Goal: Task Accomplishment & Management: Use online tool/utility

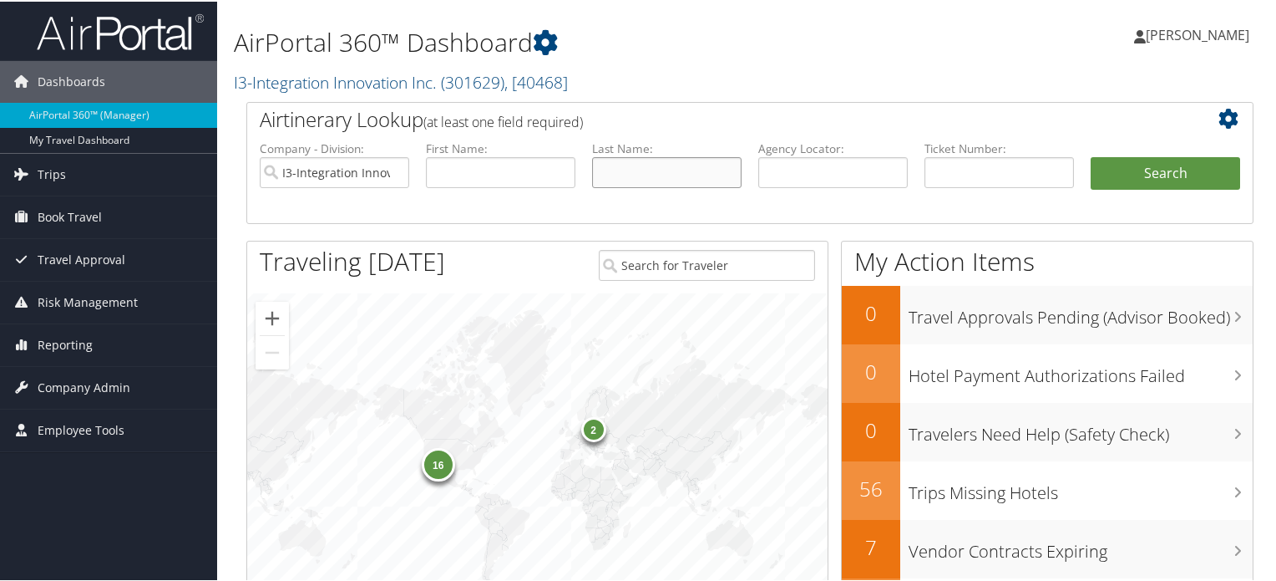
click at [697, 173] on input "text" at bounding box center [667, 170] width 150 height 31
type input "n"
type input "[PERSON_NAME]"
click at [1091, 155] on button "Search" at bounding box center [1166, 171] width 150 height 33
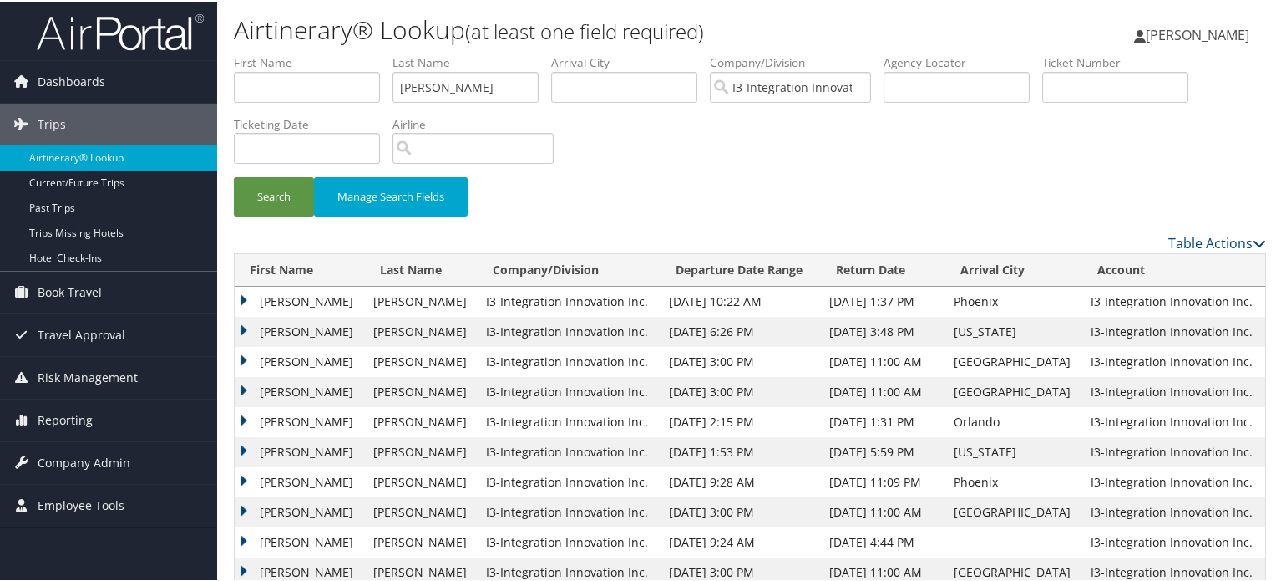
click at [339, 363] on td "BENJAMIN CALVIN" at bounding box center [300, 360] width 130 height 30
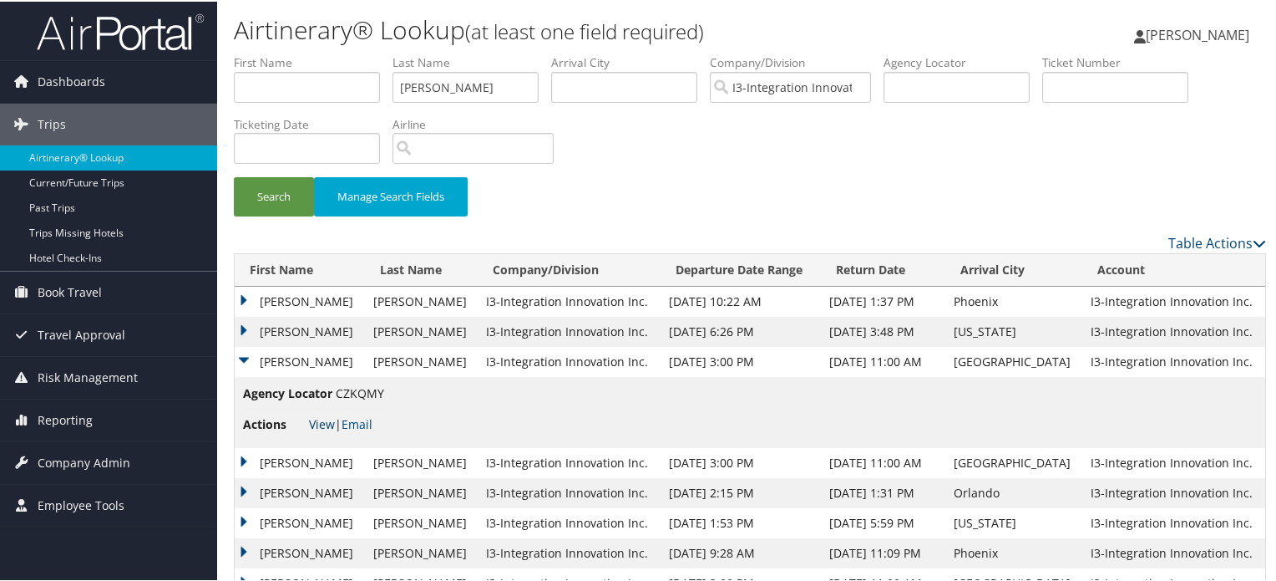
click at [321, 418] on link "View" at bounding box center [322, 422] width 26 height 16
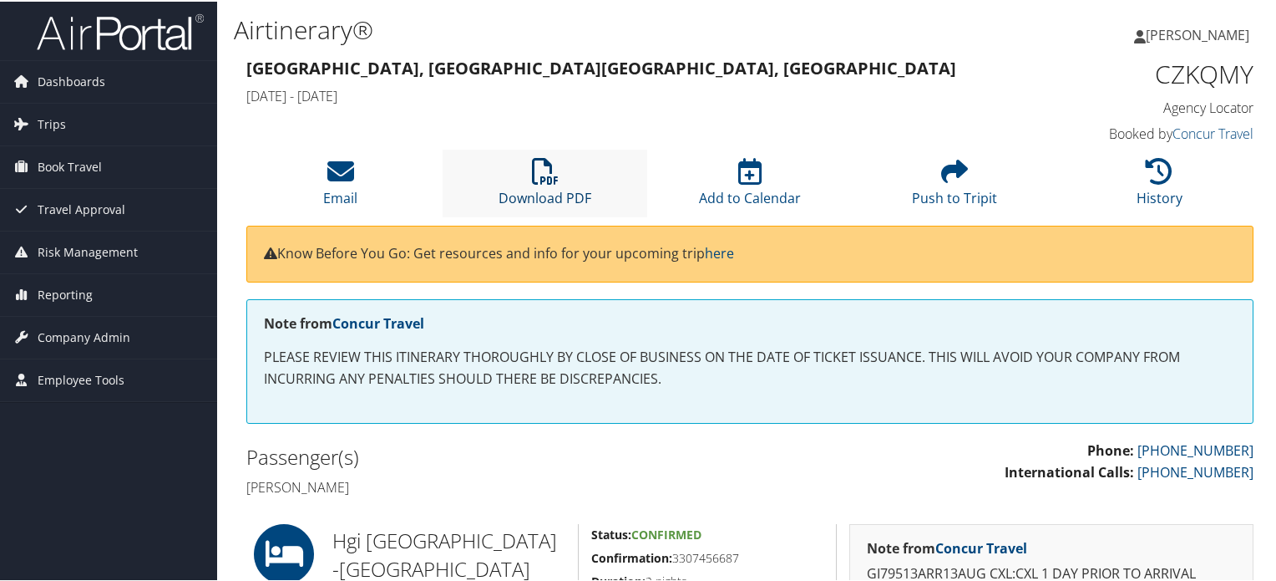
click at [543, 157] on icon at bounding box center [545, 169] width 27 height 27
